Goal: Task Accomplishment & Management: Manage account settings

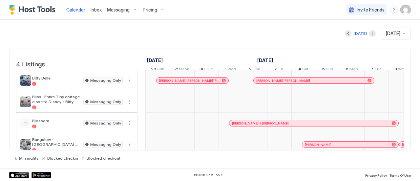
scroll to position [0, 364]
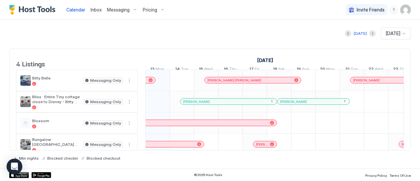
click at [119, 8] on span "Messaging" at bounding box center [118, 10] width 23 height 6
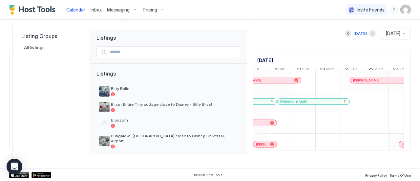
click at [115, 10] on div at bounding box center [210, 90] width 420 height 181
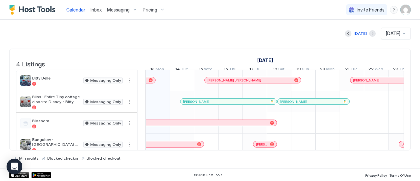
click at [132, 9] on div "Messaging" at bounding box center [122, 9] width 36 height 11
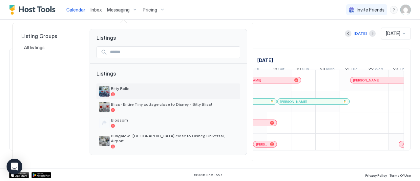
click at [119, 89] on span "Bitty Belle" at bounding box center [174, 88] width 127 height 5
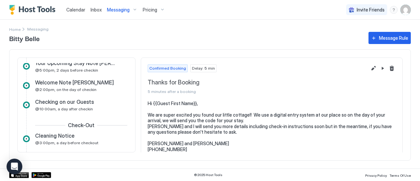
scroll to position [75, 0]
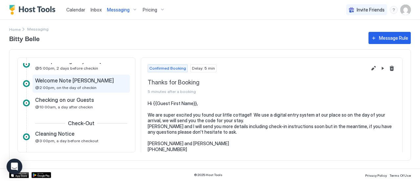
click at [88, 78] on div "Welcome Note [PERSON_NAME]" at bounding box center [76, 80] width 83 height 7
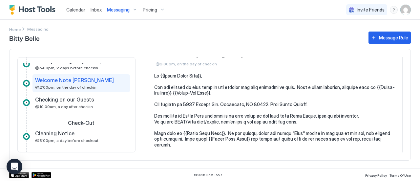
scroll to position [33, 0]
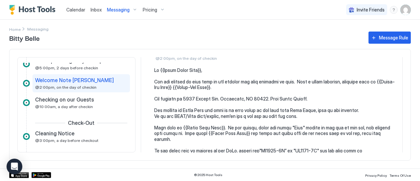
click at [222, 127] on pre at bounding box center [274, 173] width 241 height 212
click at [221, 126] on pre at bounding box center [274, 173] width 241 height 212
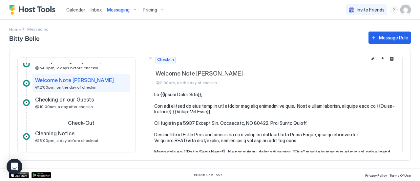
scroll to position [0, 0]
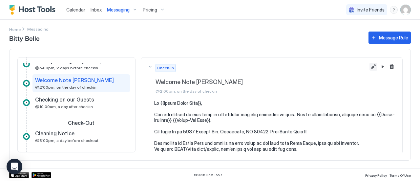
click at [369, 67] on button "Edit message rule" at bounding box center [373, 67] width 8 height 8
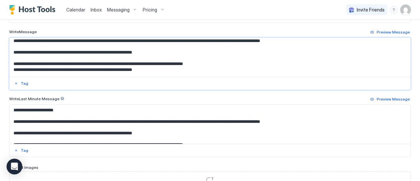
scroll to position [26, 0]
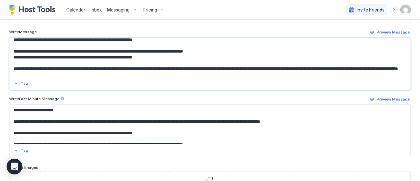
click at [80, 67] on textarea "Input Field" at bounding box center [208, 57] width 396 height 39
click at [299, 67] on textarea "Input Field" at bounding box center [208, 57] width 396 height 39
click at [300, 67] on textarea "Input Field" at bounding box center [208, 57] width 396 height 39
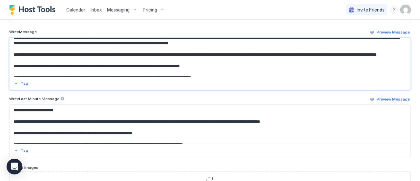
scroll to position [150, 0]
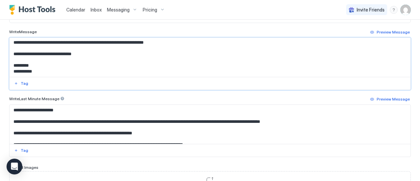
type textarea "**********"
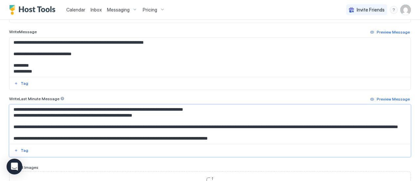
scroll to position [39, 0]
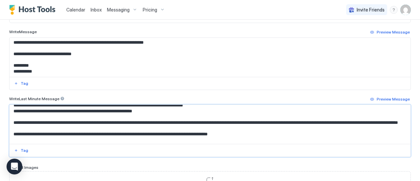
click at [81, 121] on textarea "Input Field" at bounding box center [208, 124] width 396 height 39
click at [300, 120] on textarea "Input Field" at bounding box center [208, 124] width 396 height 39
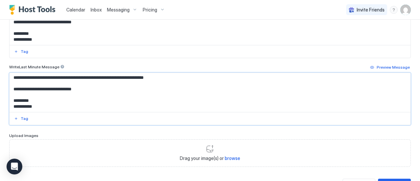
scroll to position [281, 0]
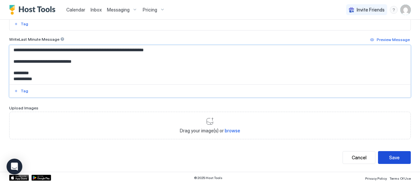
type textarea "**********"
click at [395, 154] on button "Save" at bounding box center [394, 157] width 33 height 13
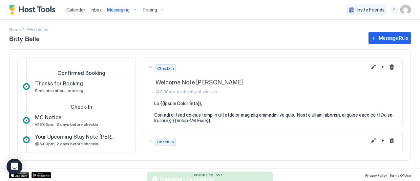
scroll to position [54, 0]
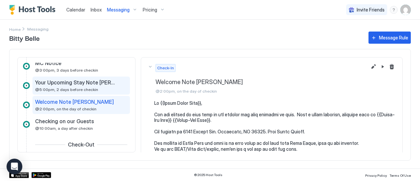
click at [109, 86] on div "Your Upcoming Stay Note Belle @5:00pm, 2 days before checkin" at bounding box center [76, 85] width 83 height 13
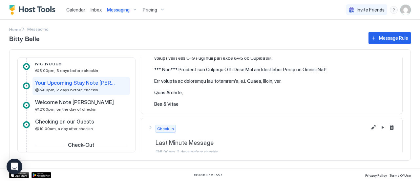
scroll to position [167, 0]
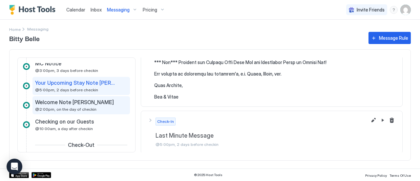
click at [106, 101] on div "Welcome Note [PERSON_NAME]" at bounding box center [76, 102] width 83 height 7
